Goal: Task Accomplishment & Management: Complete application form

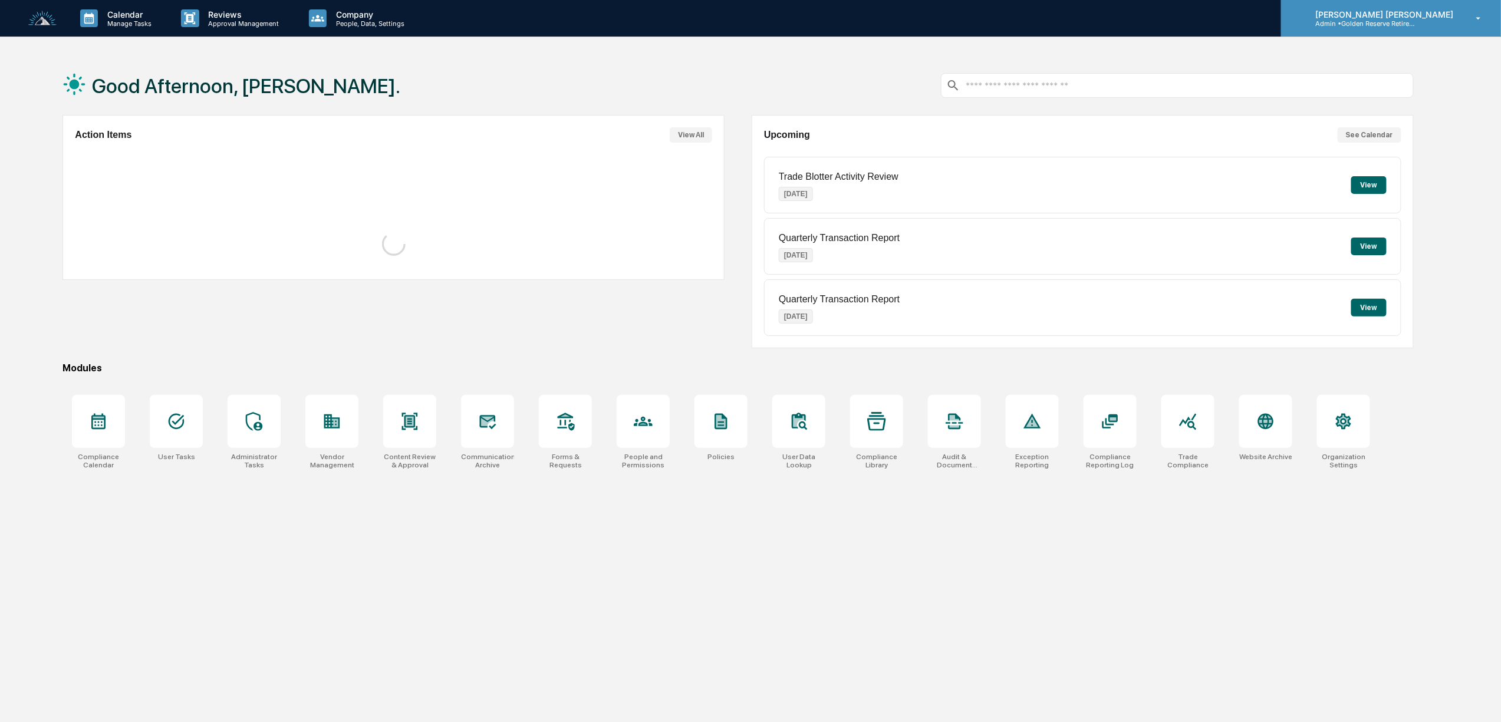
click at [1427, 14] on p "[PERSON_NAME] [PERSON_NAME]" at bounding box center [1382, 14] width 153 height 10
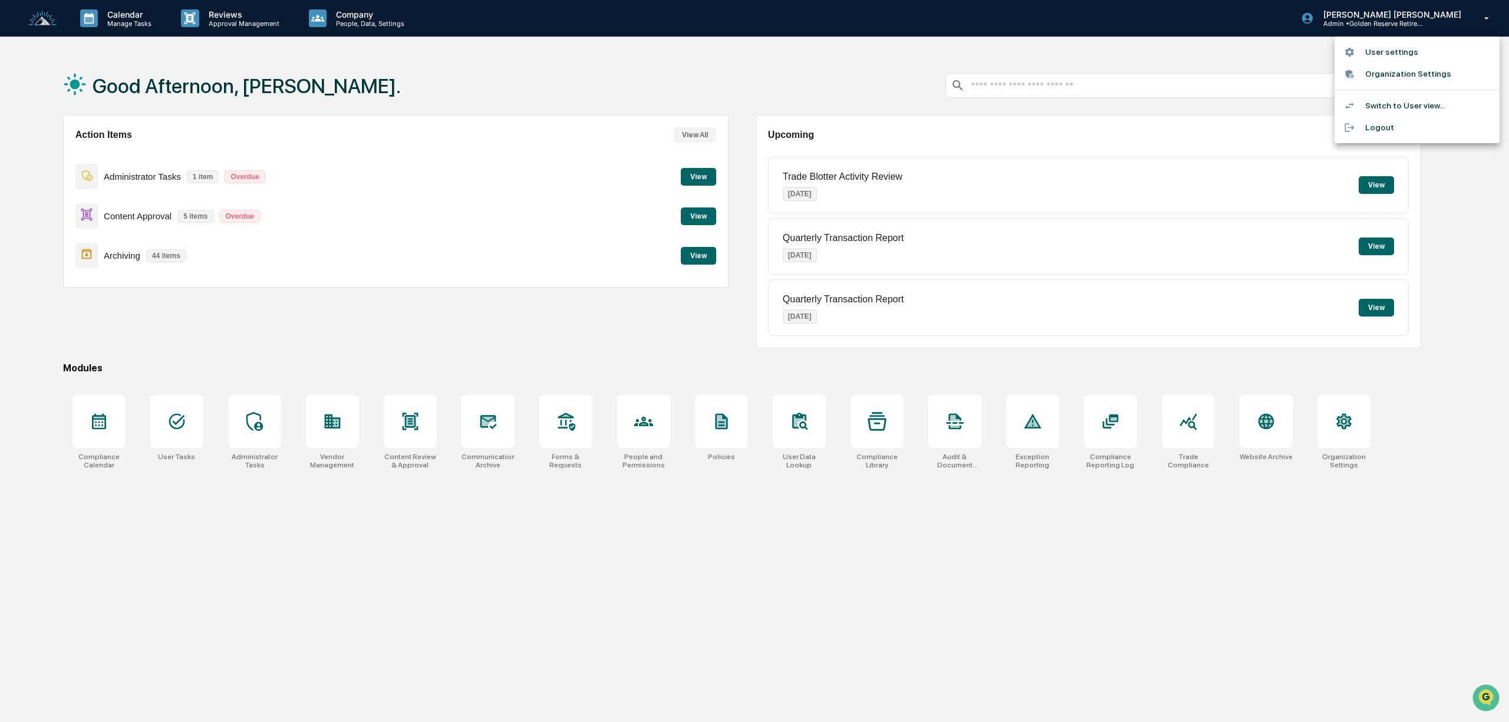
click at [1405, 111] on li "Switch to User view..." at bounding box center [1417, 106] width 165 height 22
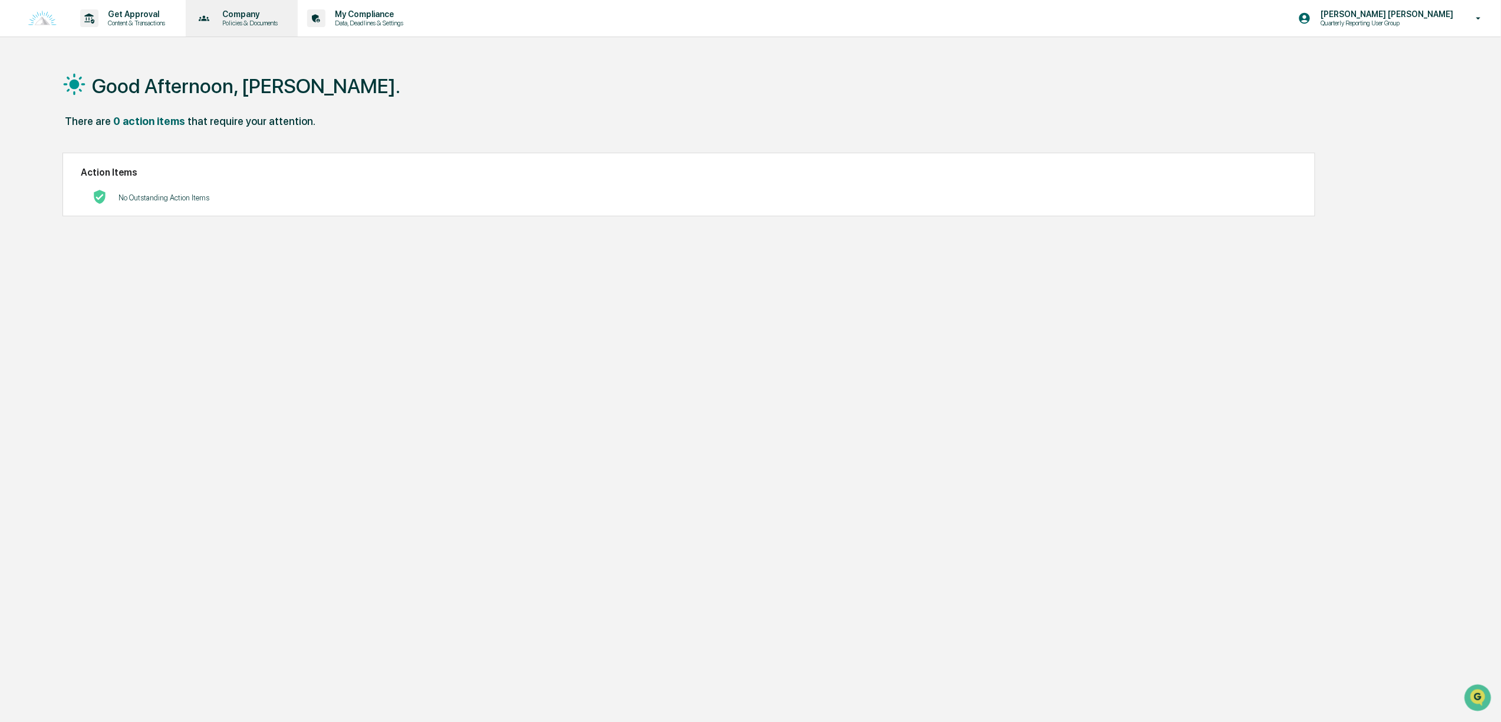
click at [242, 14] on p "Company" at bounding box center [248, 13] width 71 height 9
click at [355, 18] on div at bounding box center [754, 361] width 1509 height 722
click at [389, 26] on p "Data, Deadlines & Settings" at bounding box center [367, 23] width 84 height 8
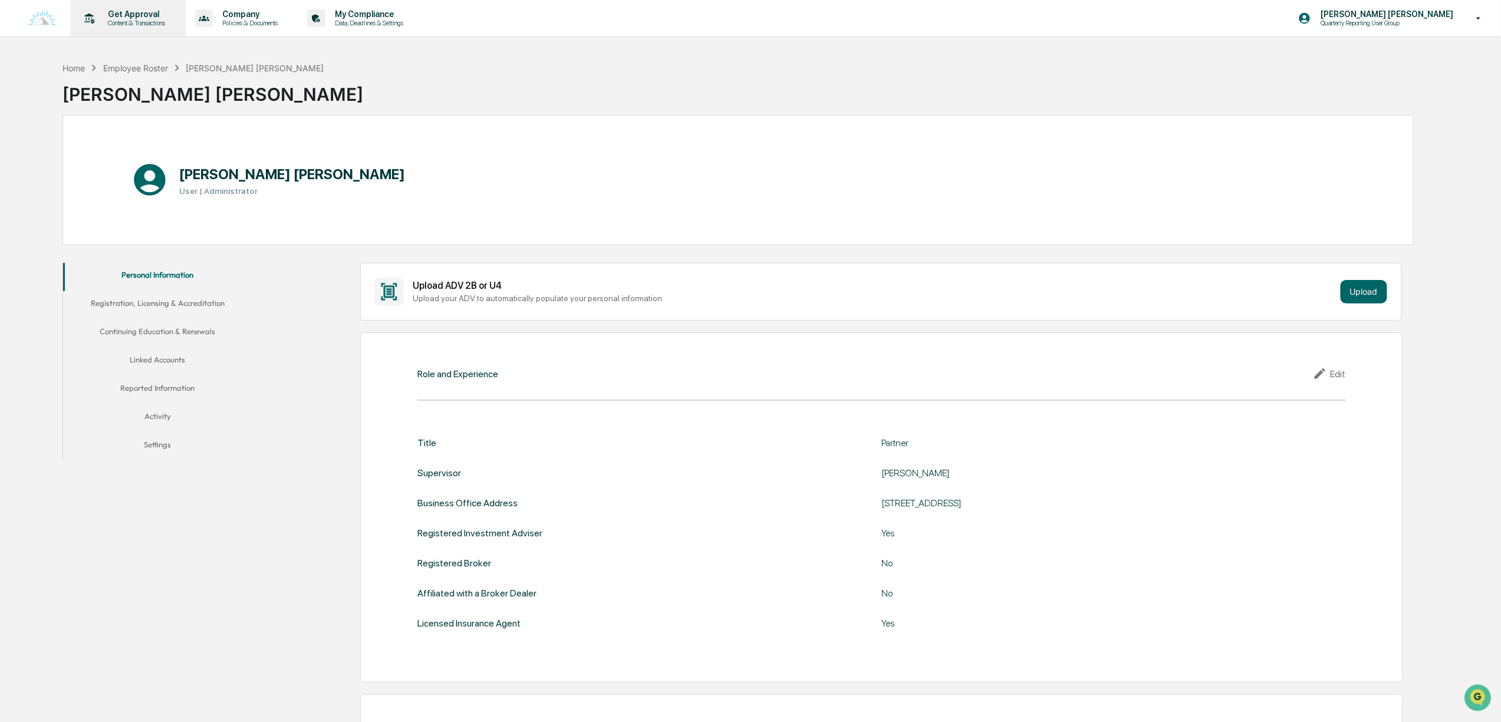
click at [134, 9] on p "Get Approval" at bounding box center [134, 13] width 73 height 9
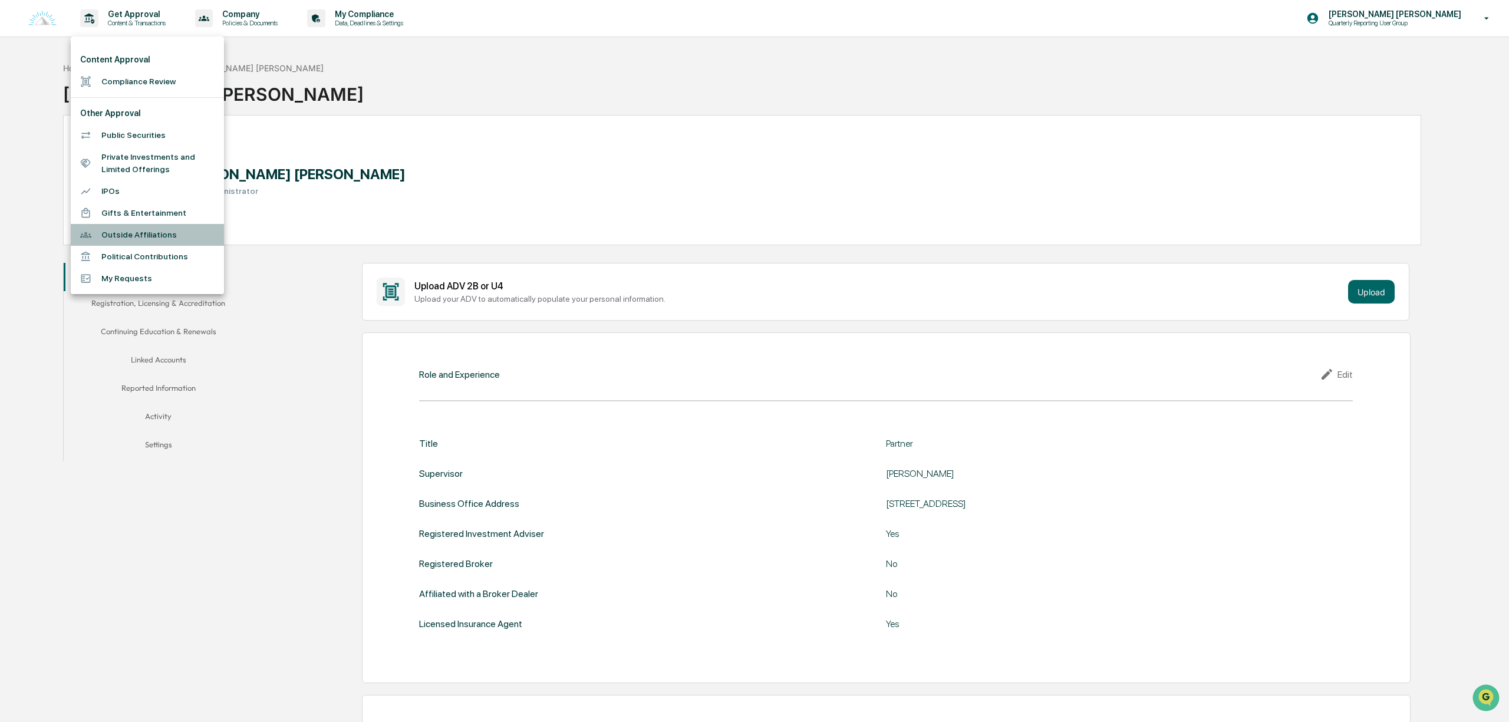
click at [153, 231] on li "Outside Affiliations" at bounding box center [147, 235] width 153 height 22
